Goal: Transaction & Acquisition: Purchase product/service

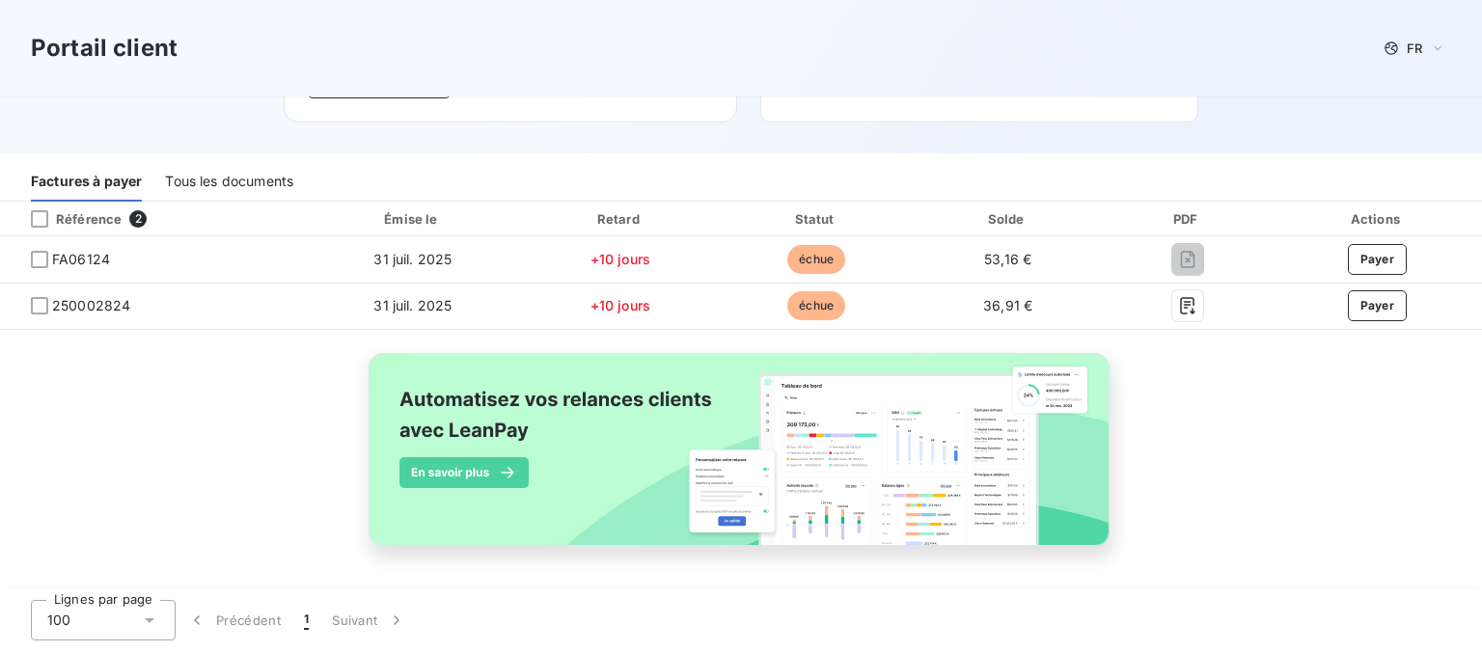
scroll to position [330, 0]
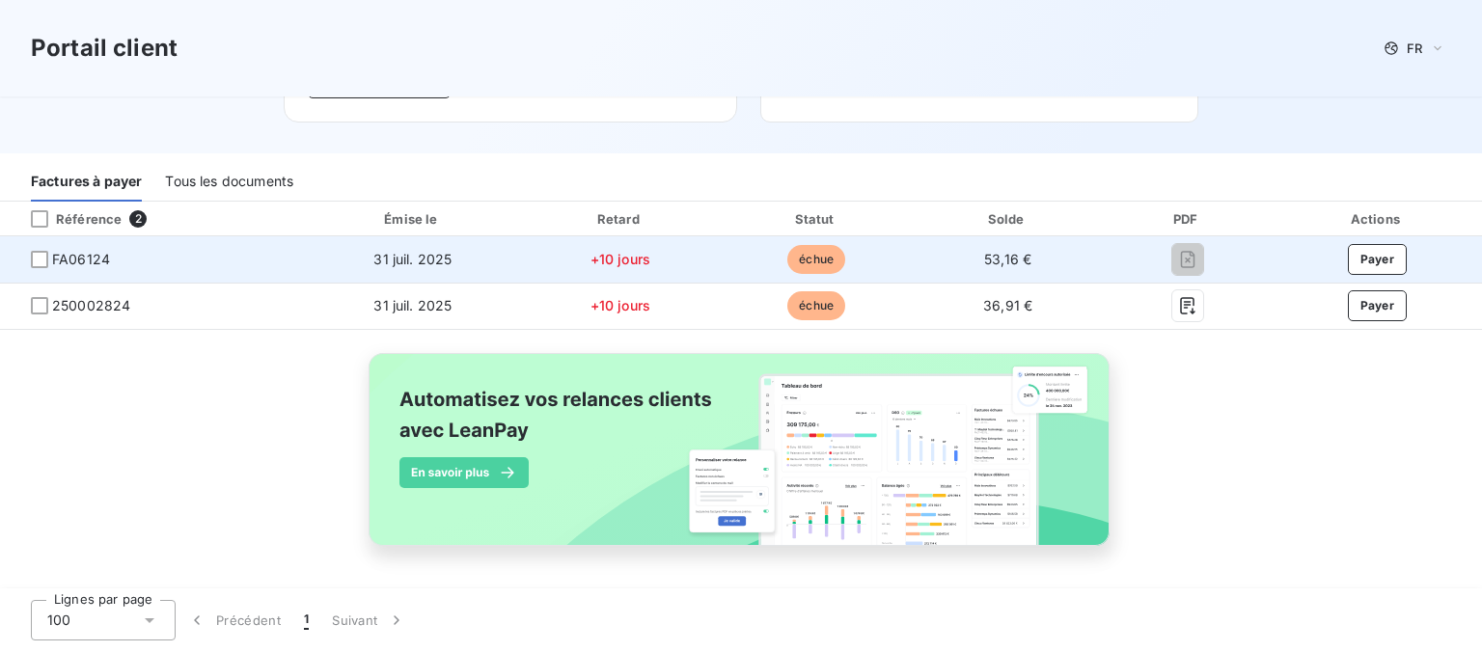
click at [57, 250] on span "FA06124" at bounding box center [152, 259] width 274 height 19
click at [48, 251] on div at bounding box center [39, 259] width 17 height 17
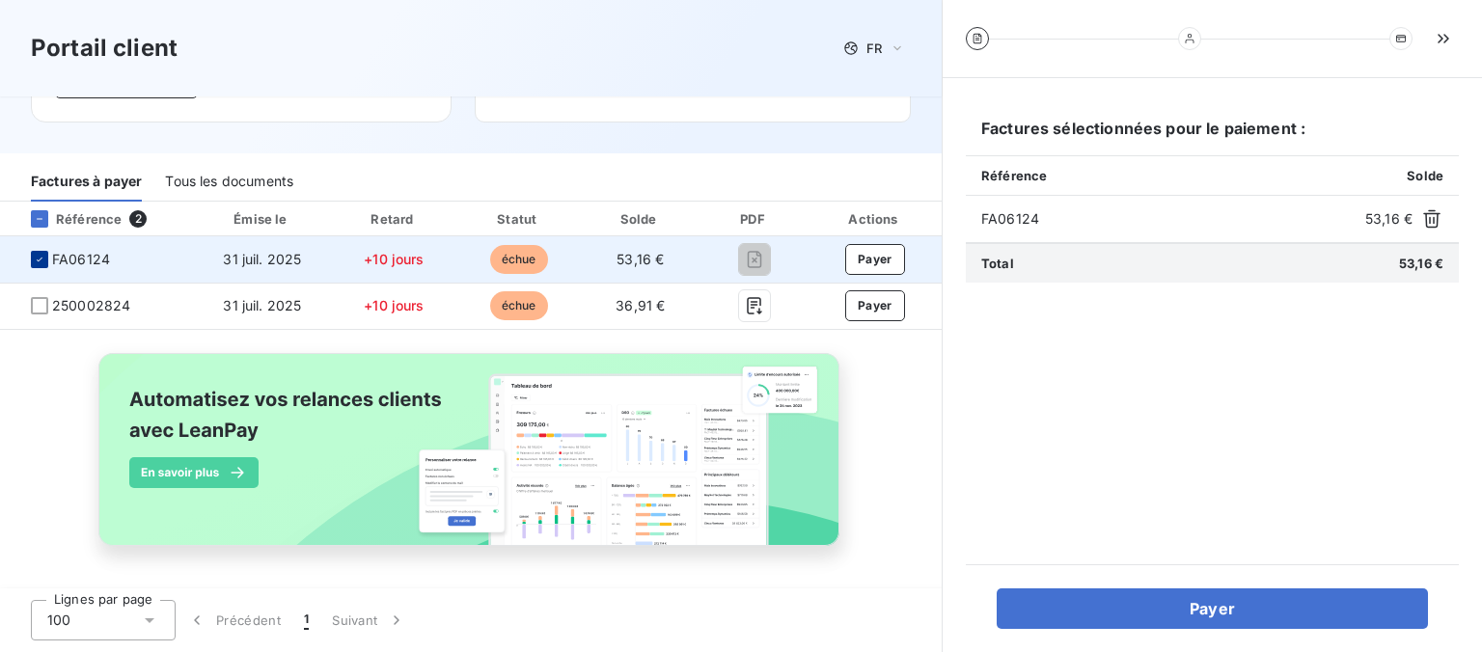
click at [45, 254] on icon at bounding box center [40, 260] width 12 height 12
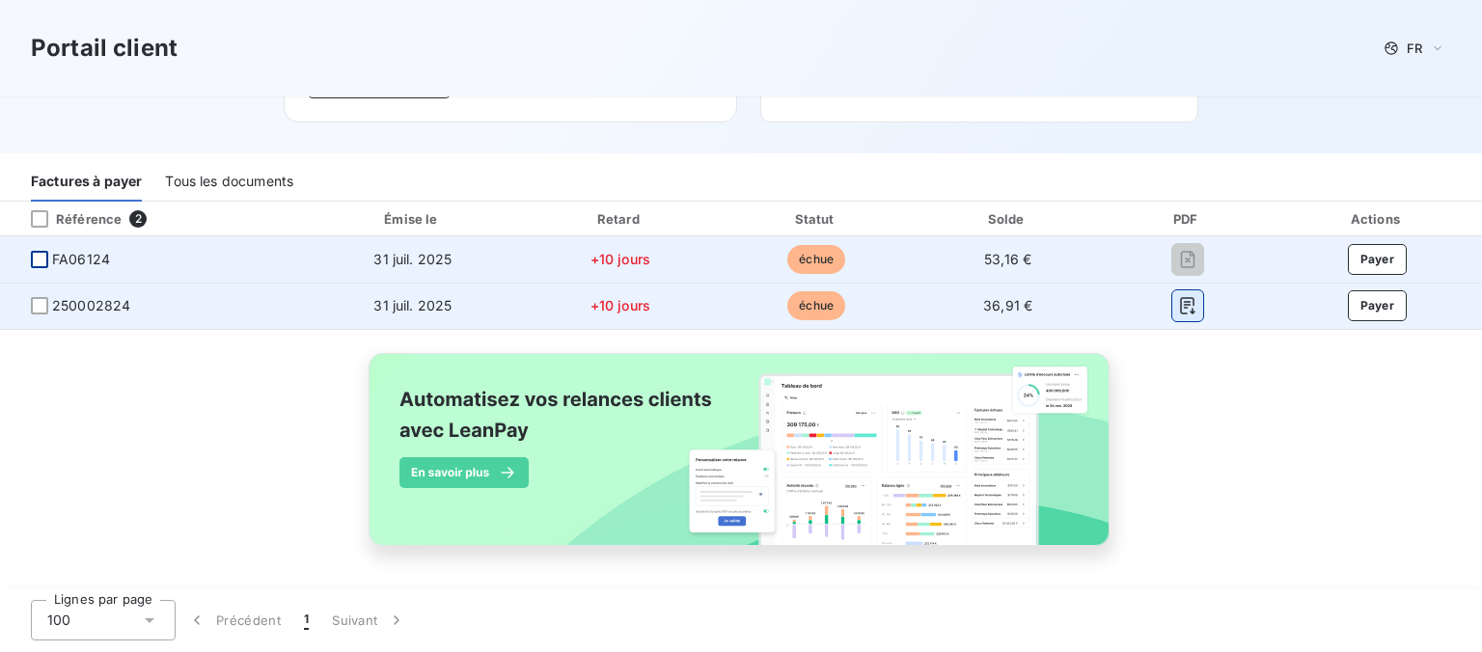
click at [1189, 298] on icon "button" at bounding box center [1187, 306] width 14 height 17
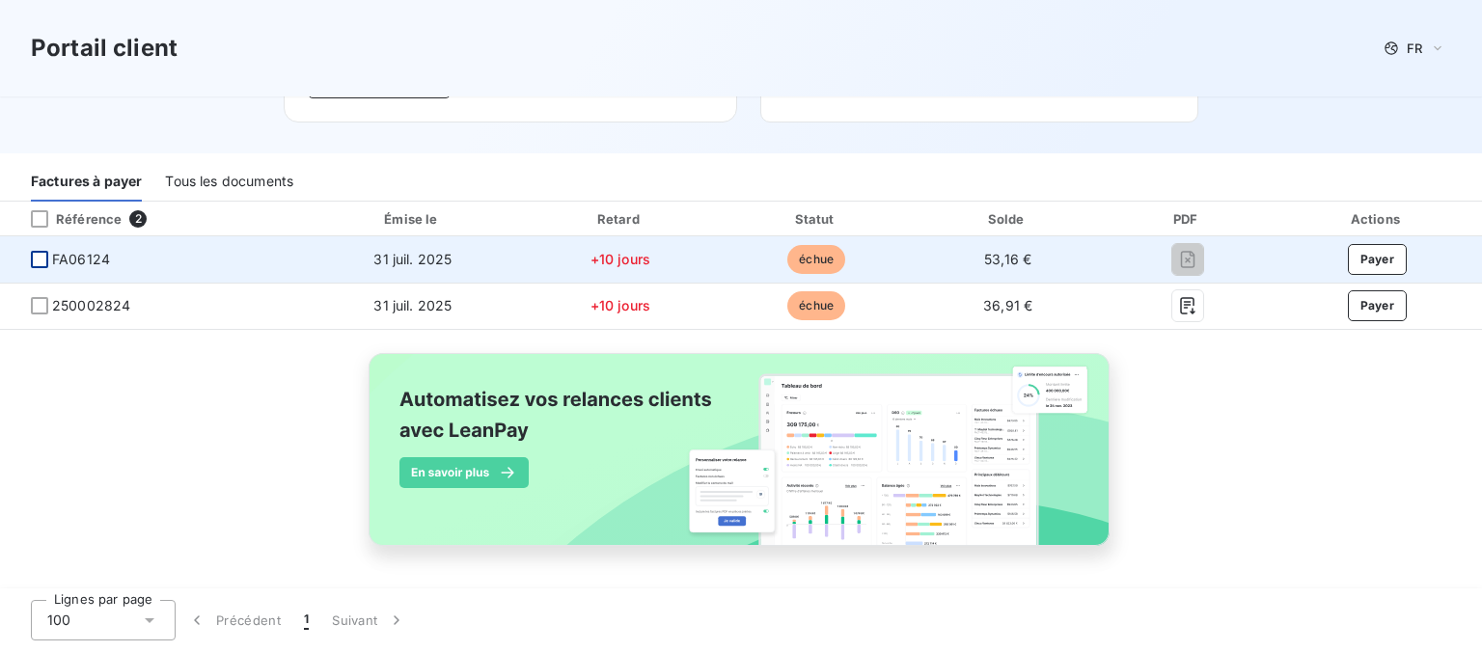
click at [45, 251] on div at bounding box center [39, 259] width 17 height 17
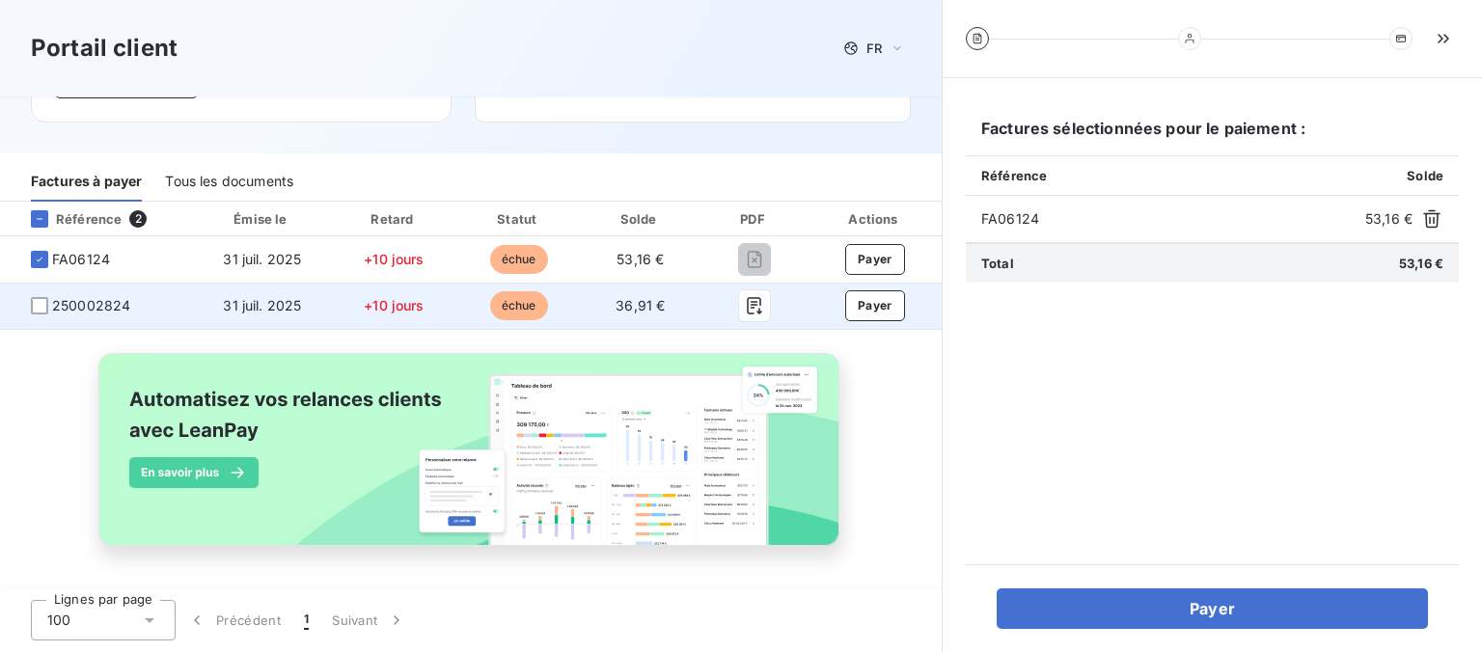
click at [37, 296] on span "250002824" at bounding box center [96, 305] width 163 height 19
click at [48, 297] on div at bounding box center [39, 305] width 17 height 17
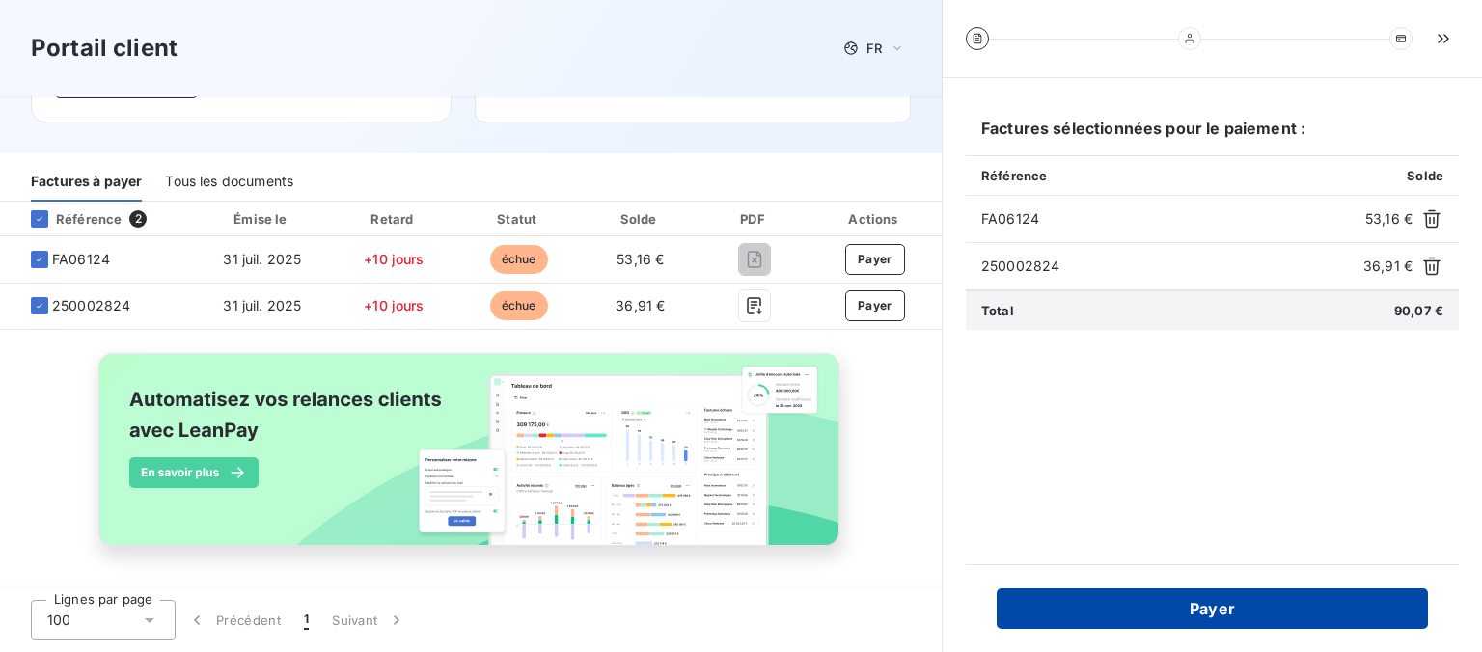
click at [1116, 605] on button "Payer" at bounding box center [1212, 609] width 431 height 41
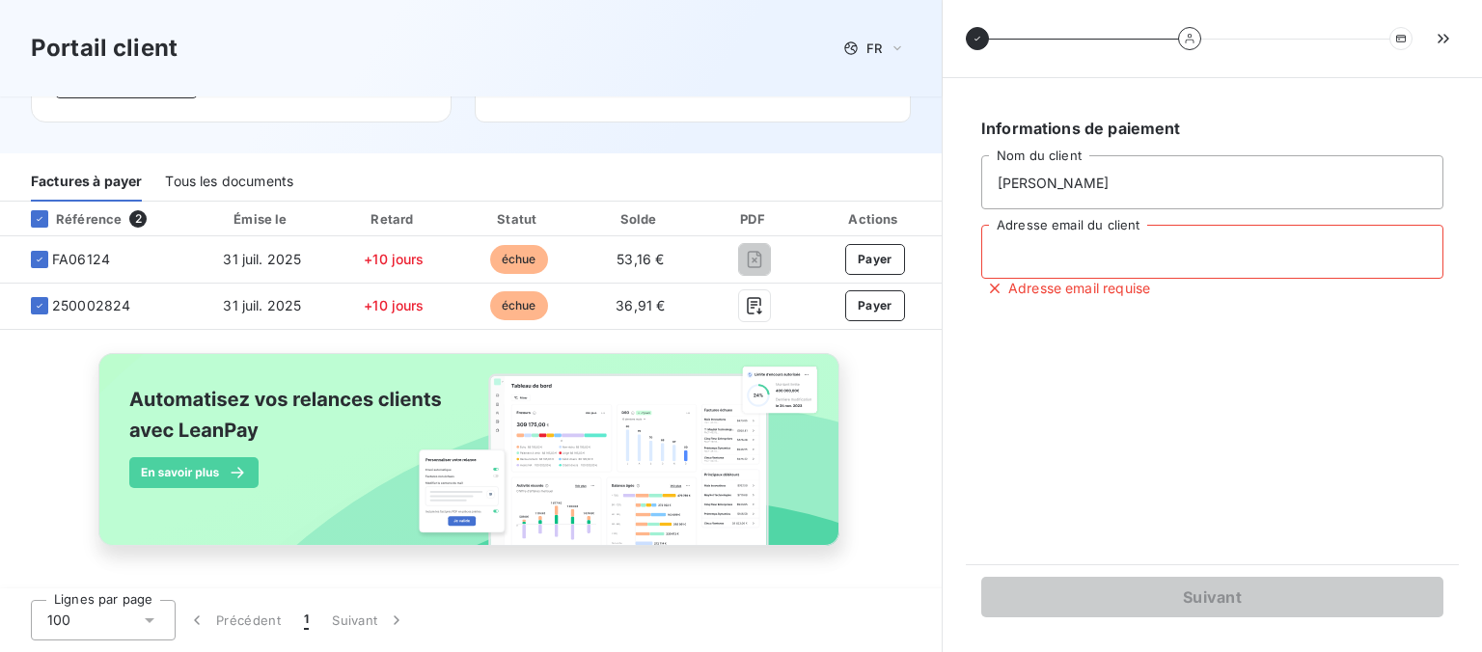
click at [1043, 279] on input "Adresse email du client" at bounding box center [1212, 252] width 462 height 54
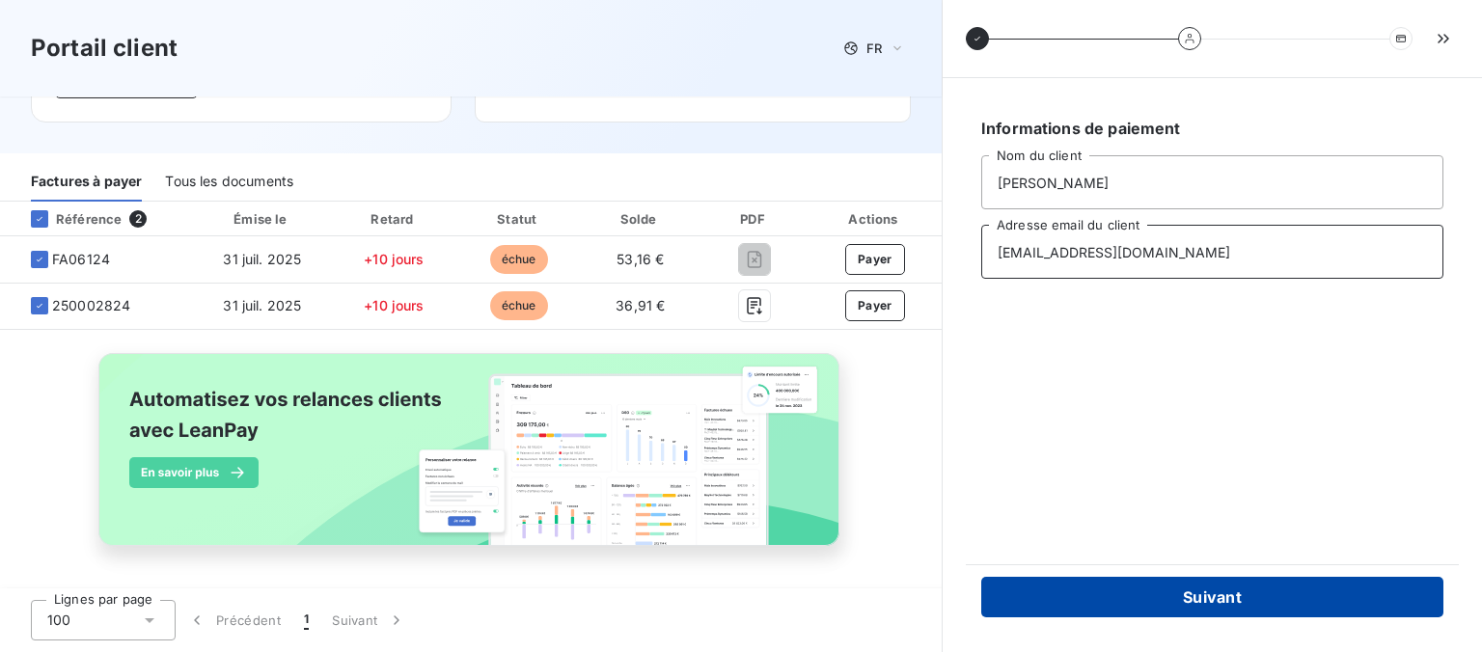
type input "[EMAIL_ADDRESS][DOMAIN_NAME]"
click at [1242, 592] on button "Suivant" at bounding box center [1212, 597] width 462 height 41
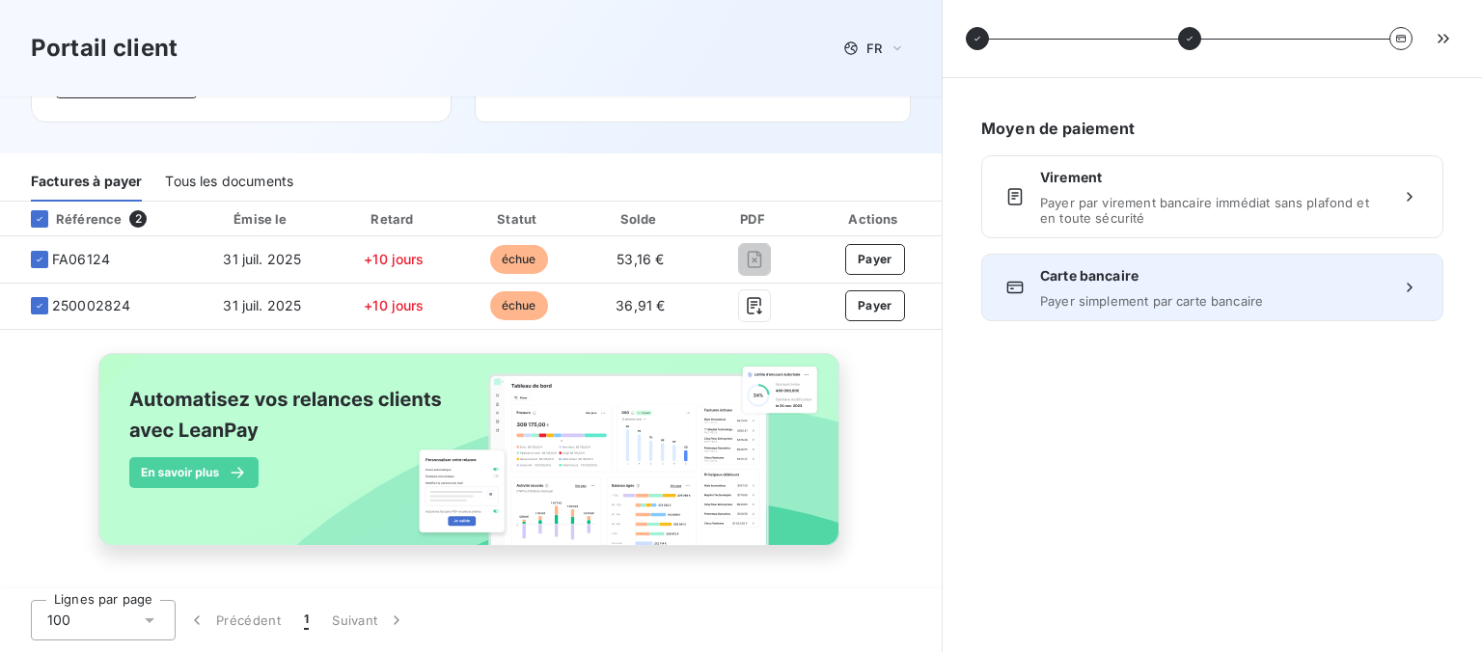
click at [1133, 309] on span "Payer simplement par carte bancaire" at bounding box center [1212, 300] width 344 height 15
